Goal: Transaction & Acquisition: Book appointment/travel/reservation

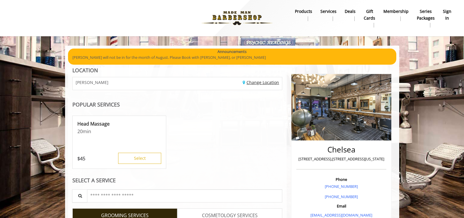
click at [257, 82] on link "Change Location" at bounding box center [261, 83] width 36 height 6
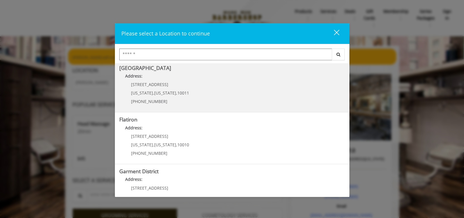
scroll to position [128, 0]
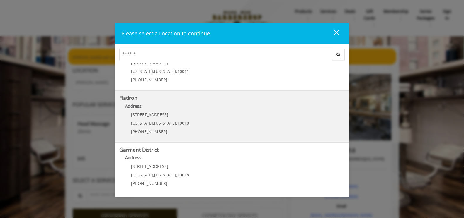
click at [187, 118] on "Flatiron Address: 10 E 23rd St New York , New York , 10010 (917) 475-1765" at bounding box center [232, 116] width 226 height 43
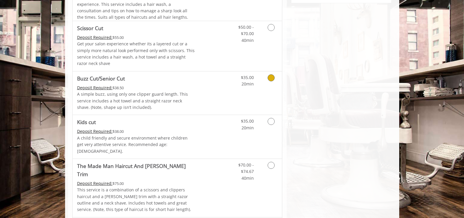
scroll to position [293, 0]
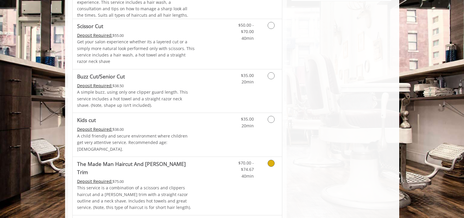
click at [268, 160] on link "Grooming services" at bounding box center [270, 168] width 15 height 23
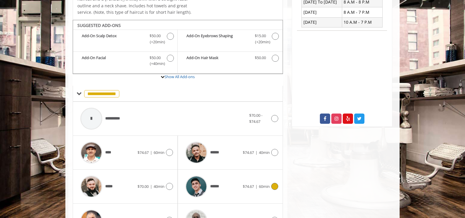
scroll to position [179, 0]
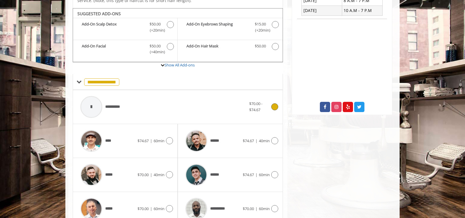
click at [270, 104] on div at bounding box center [274, 107] width 9 height 7
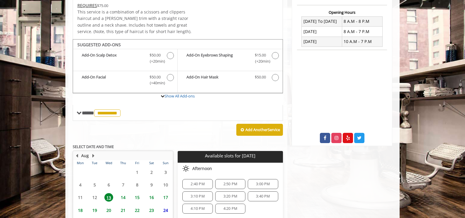
click at [125, 194] on span "14" at bounding box center [123, 198] width 9 height 9
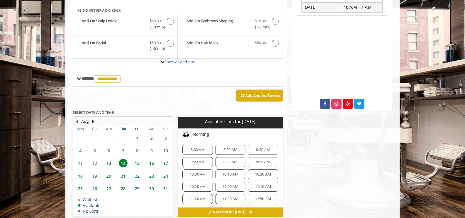
scroll to position [179, 0]
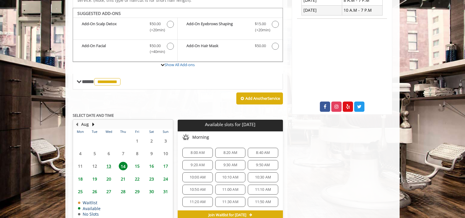
click at [256, 151] on span "8:40 AM" at bounding box center [263, 153] width 14 height 5
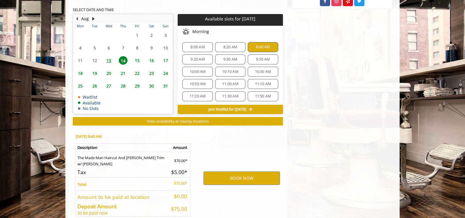
scroll to position [308, 0]
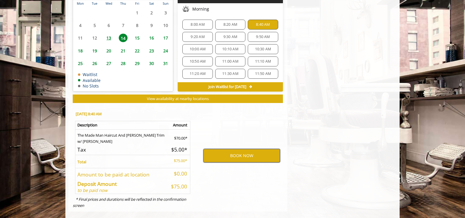
click at [254, 149] on button "BOOK NOW" at bounding box center [242, 155] width 77 height 13
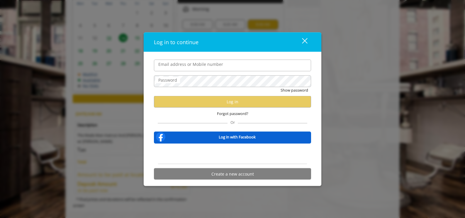
type input "**********"
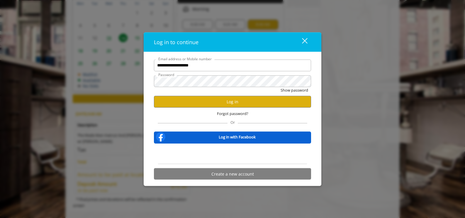
scroll to position [0, 0]
click at [210, 104] on button "Log in" at bounding box center [232, 101] width 157 height 11
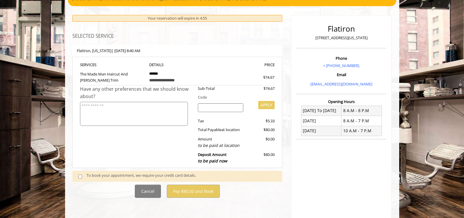
scroll to position [88, 0]
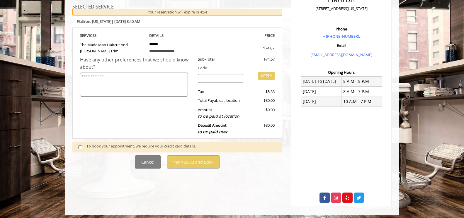
click at [74, 147] on span at bounding box center [82, 147] width 17 height 8
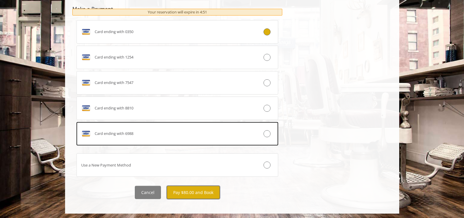
click at [206, 190] on button "Pay $80.00 and Book" at bounding box center [193, 192] width 53 height 13
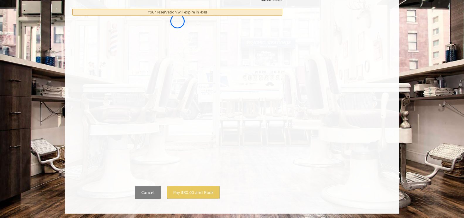
scroll to position [0, 0]
